Goal: Information Seeking & Learning: Learn about a topic

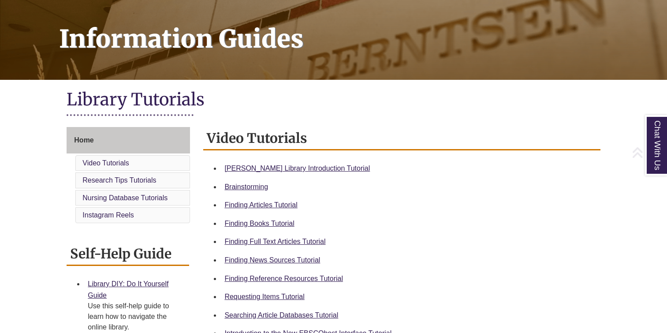
scroll to position [124, 0]
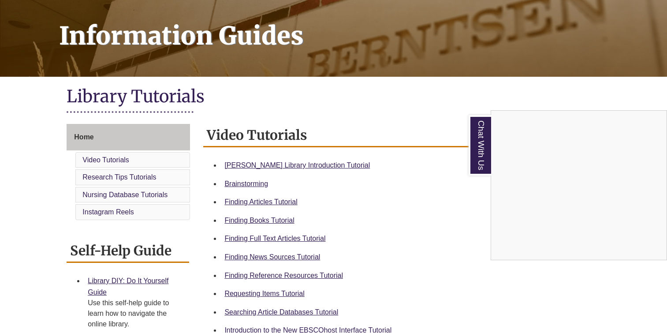
click at [304, 164] on div "Chat With Us" at bounding box center [333, 166] width 667 height 333
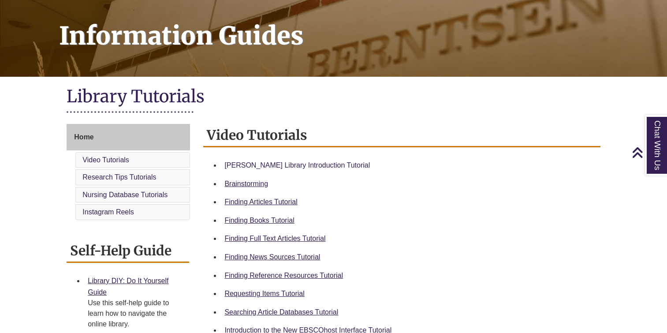
click at [304, 164] on link "Berntsen Library Introduction Tutorial" at bounding box center [296, 164] width 145 height 7
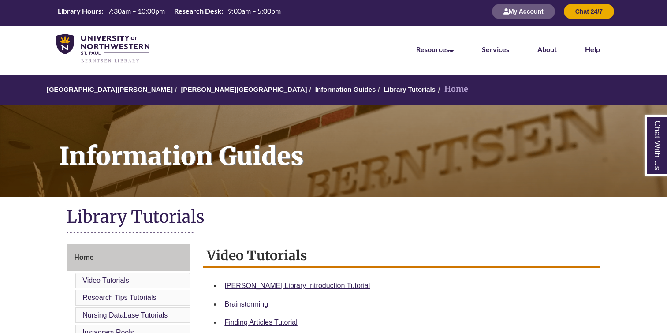
scroll to position [0, 0]
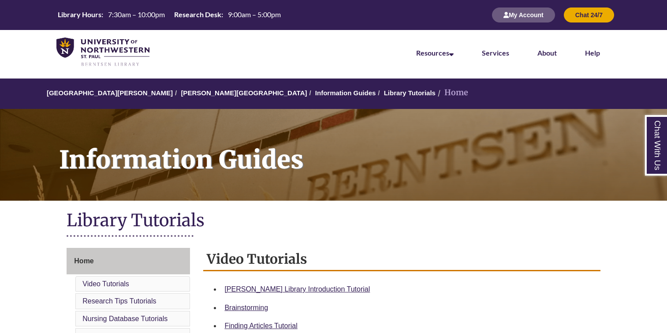
click at [112, 46] on img at bounding box center [102, 52] width 93 height 30
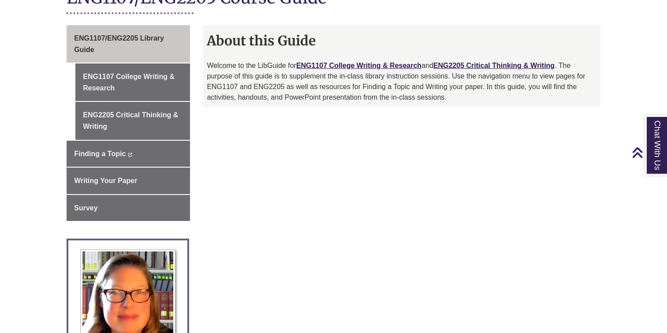
scroll to position [223, 0]
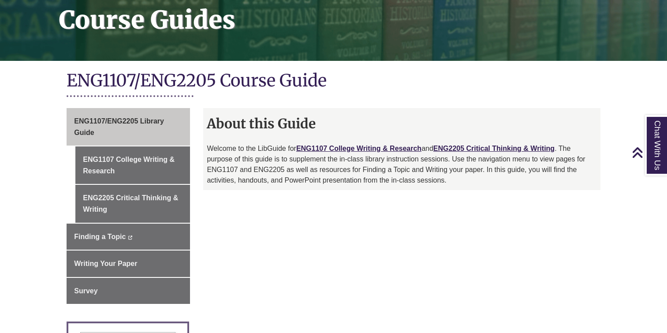
scroll to position [140, 0]
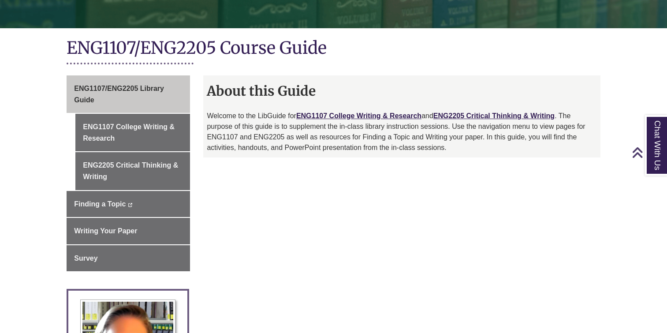
scroll to position [174, 0]
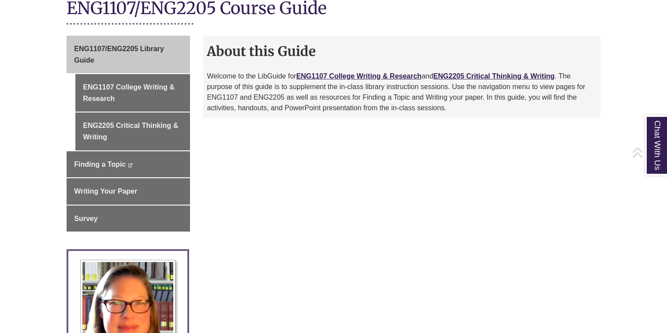
scroll to position [202, 0]
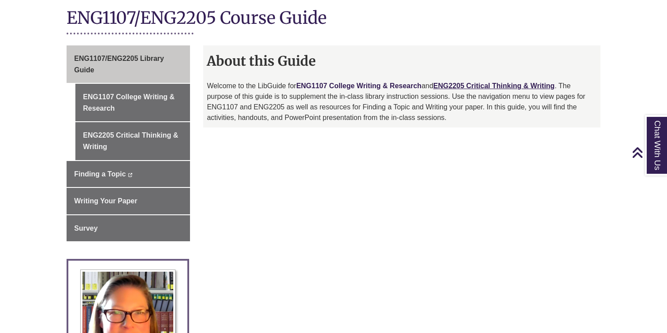
click at [320, 82] on link "ENG1107 College Writing & Research" at bounding box center [358, 85] width 125 height 7
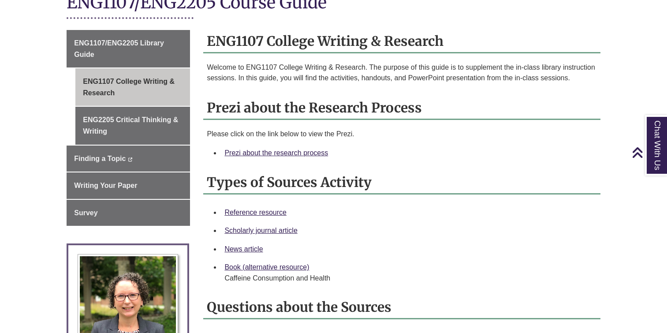
scroll to position [219, 0]
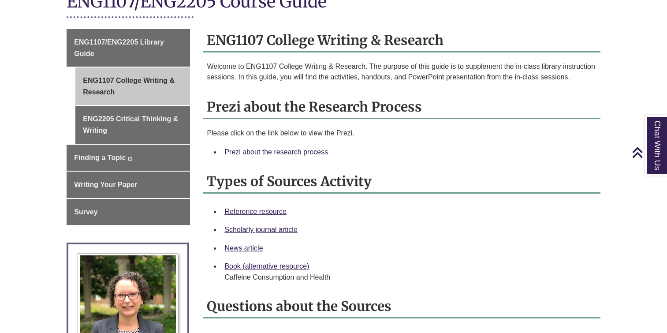
click at [272, 148] on link "Prezi about the research process" at bounding box center [276, 151] width 104 height 7
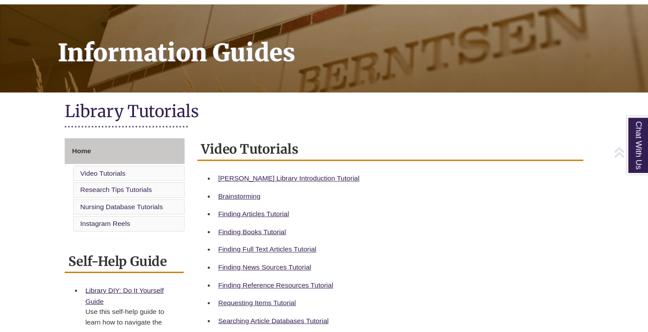
scroll to position [110, 0]
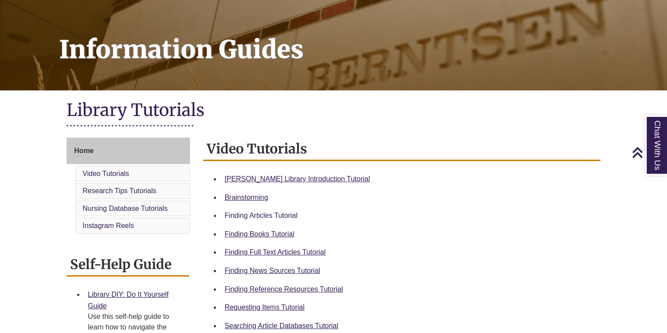
click at [241, 213] on link "Finding Articles Tutorial" at bounding box center [260, 215] width 73 height 7
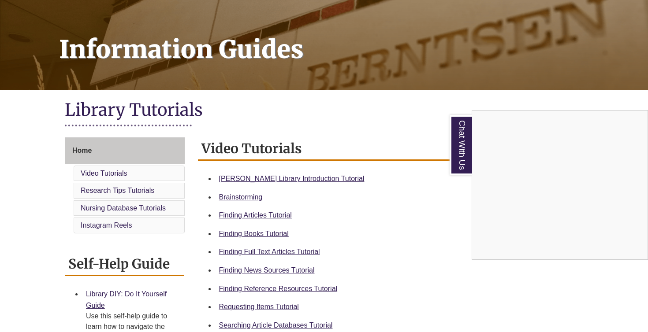
click at [255, 2] on div "Chat With Us" at bounding box center [324, 166] width 648 height 332
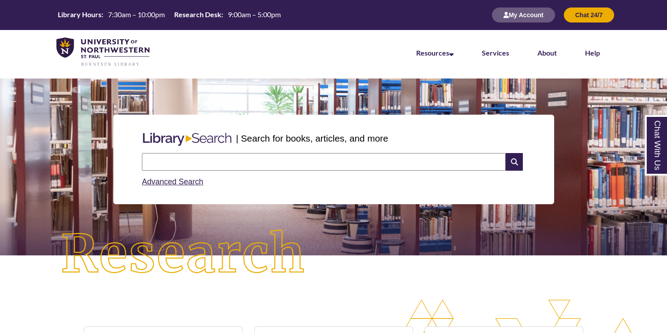
scroll to position [221, 667]
click at [186, 161] on input "text" at bounding box center [324, 162] width 364 height 18
click at [446, 162] on input "text" at bounding box center [324, 162] width 364 height 18
type input "**********"
